Goal: Information Seeking & Learning: Learn about a topic

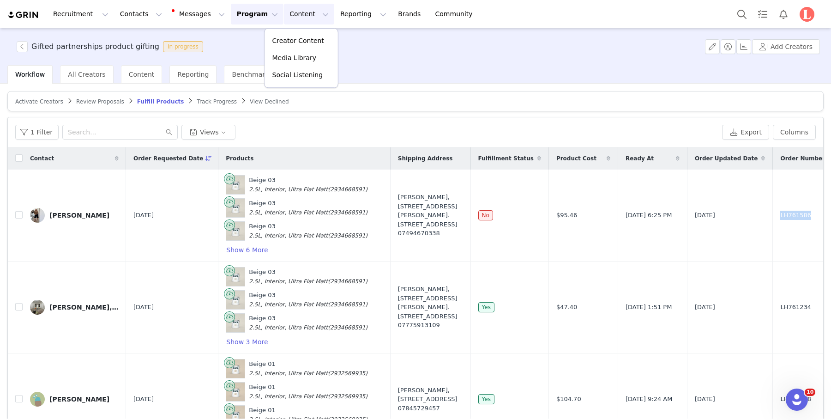
scroll to position [0, 421]
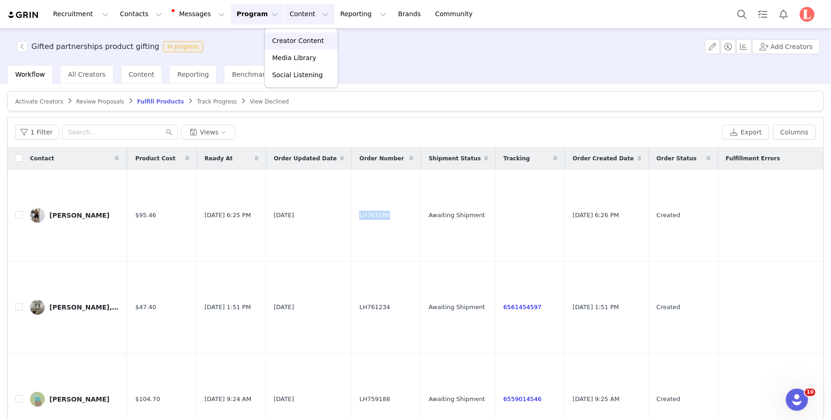
click at [299, 39] on p "Creator Content" at bounding box center [298, 41] width 52 height 10
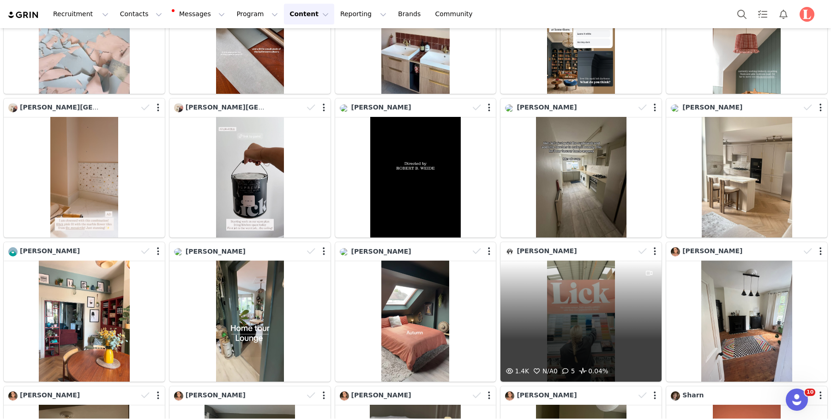
scroll to position [843, 0]
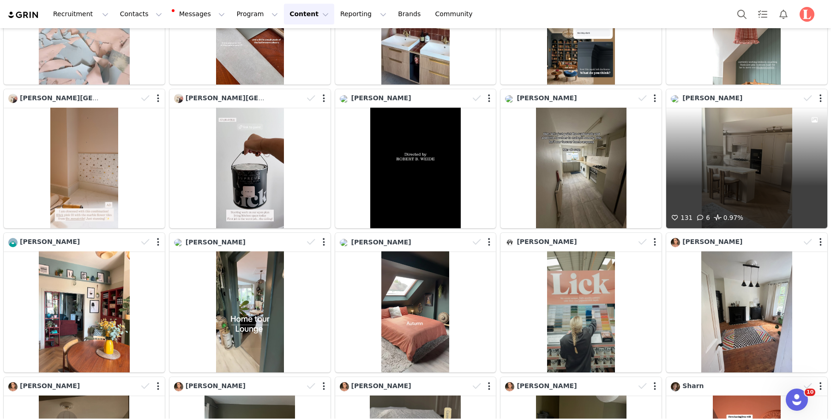
click at [747, 154] on div "131 6 0.97%" at bounding box center [746, 168] width 161 height 121
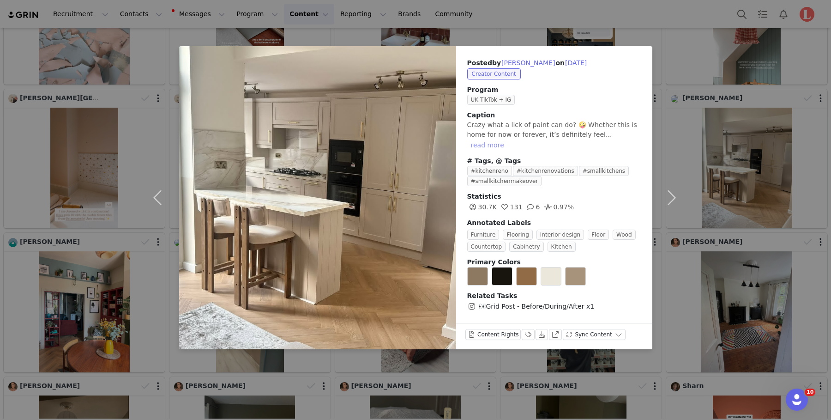
click at [508, 139] on button "read more" at bounding box center [487, 144] width 41 height 11
click at [551, 333] on button "View on Instagram" at bounding box center [555, 334] width 13 height 11
click at [647, 178] on div "Posted by [PERSON_NAME] on [DATE] Creator Content Program UK TikTok + IG Captio…" at bounding box center [554, 184] width 196 height 277
click at [716, 128] on div "Posted by [PERSON_NAME] on [DATE] Creator Content Program UK TikTok + IG Captio…" at bounding box center [415, 210] width 831 height 420
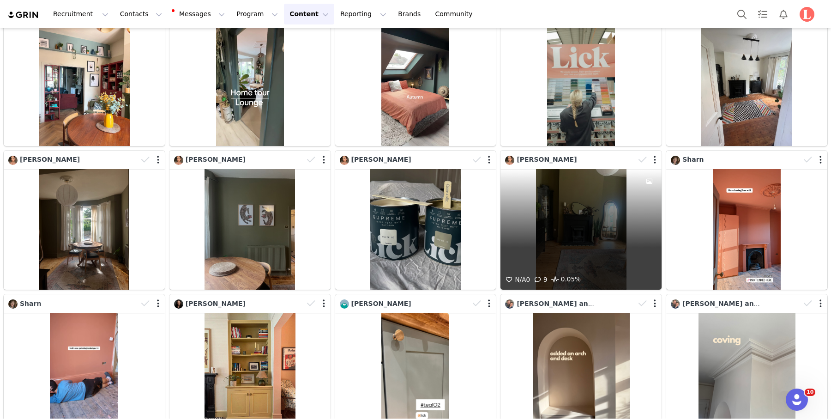
scroll to position [1068, 0]
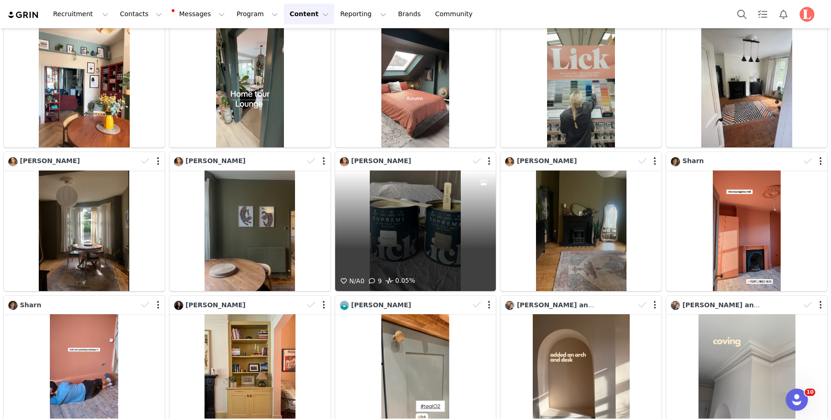
click at [457, 248] on div "N/A 0 9 0.05%" at bounding box center [415, 230] width 161 height 121
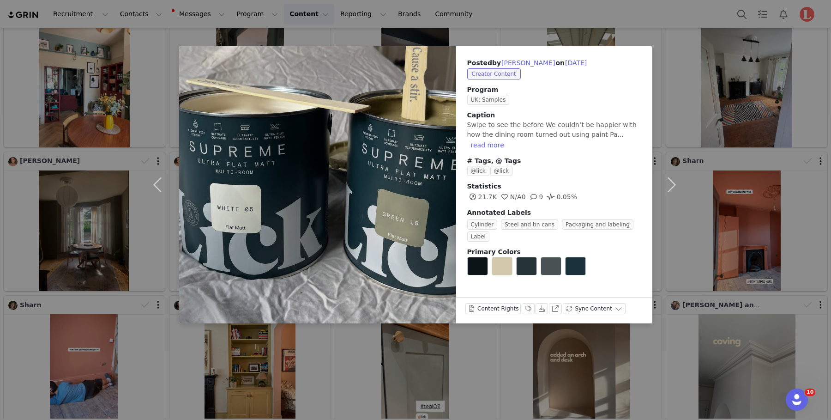
click at [428, 361] on div "Posted by [PERSON_NAME] on [DATE] Creator Content Program [GEOGRAPHIC_DATA]: Sa…" at bounding box center [415, 210] width 831 height 420
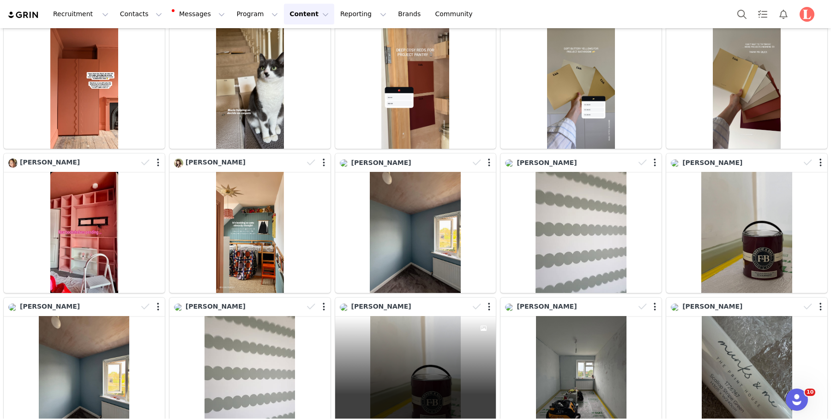
scroll to position [192, 0]
